Goal: Transaction & Acquisition: Purchase product/service

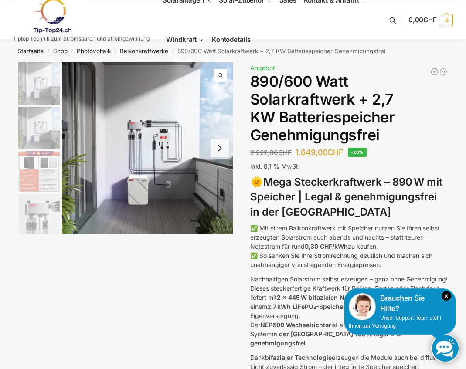
click at [172, 182] on img at bounding box center [147, 147] width 171 height 171
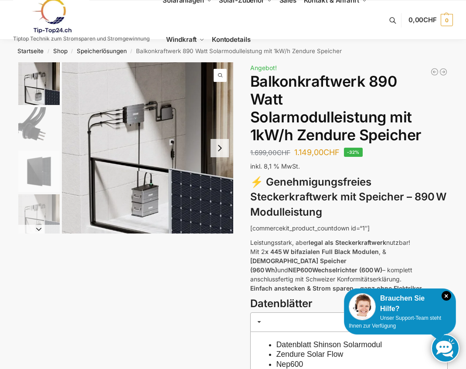
click at [141, 164] on img "1 / 6" at bounding box center [147, 147] width 171 height 171
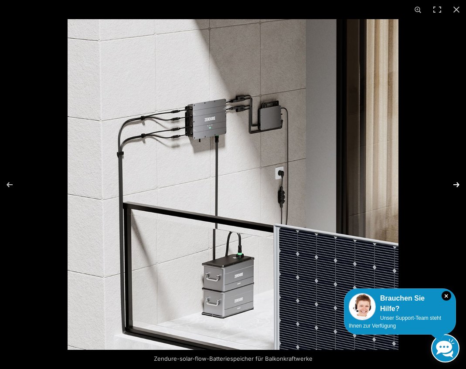
click at [454, 186] on button "Next (arrow right)" at bounding box center [451, 185] width 31 height 44
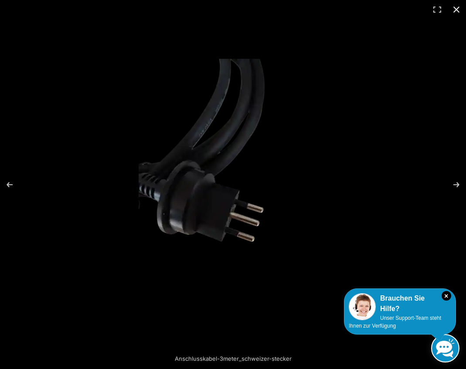
click at [456, 11] on button "Close (Esc)" at bounding box center [456, 9] width 19 height 19
